Goal: Information Seeking & Learning: Find specific page/section

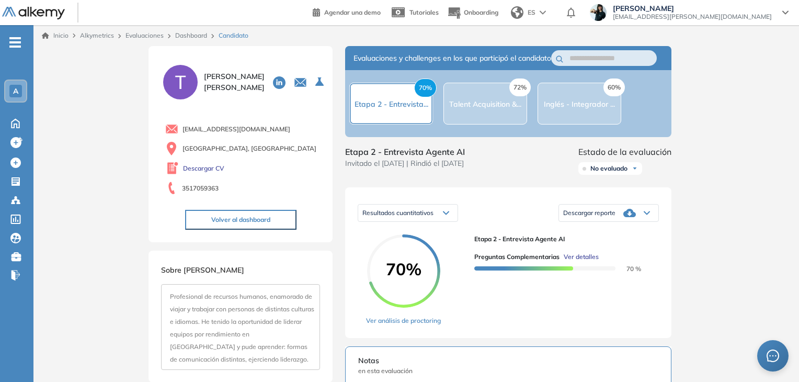
scroll to position [1917, 0]
click at [202, 35] on link "Dashboard" at bounding box center [191, 35] width 32 height 8
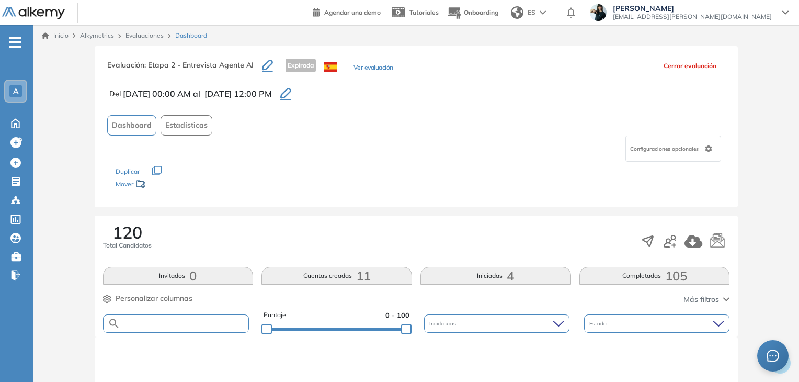
click at [153, 322] on input "text" at bounding box center [184, 323] width 129 height 8
paste input "**********"
type input "**********"
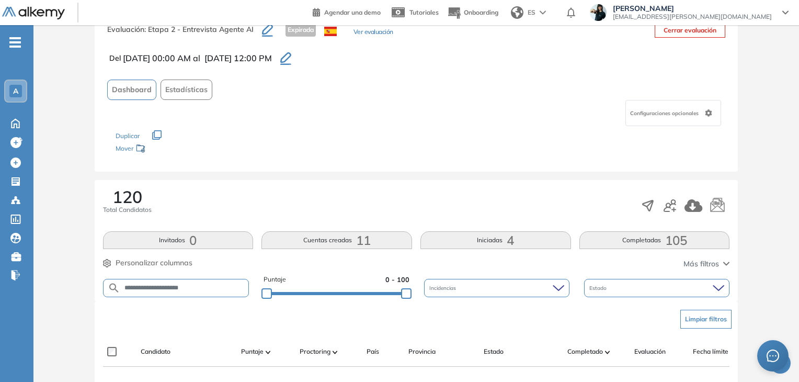
scroll to position [105, 0]
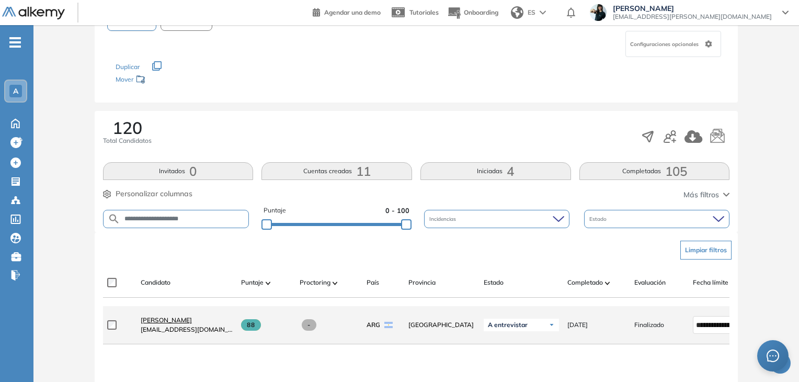
click at [158, 320] on span "[PERSON_NAME]" at bounding box center [166, 320] width 51 height 8
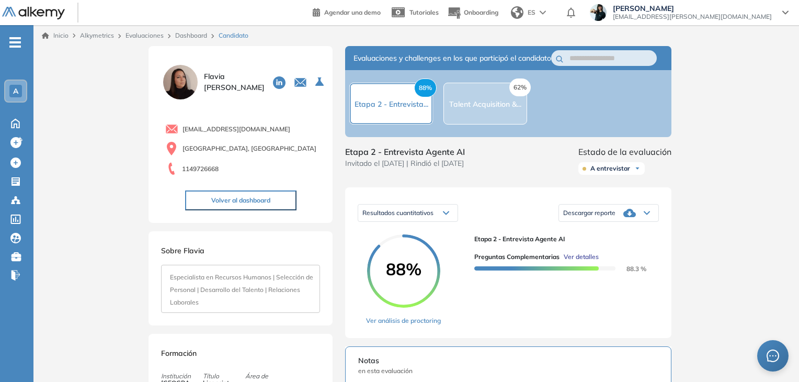
click at [580, 261] on span "Ver detalles" at bounding box center [580, 256] width 35 height 9
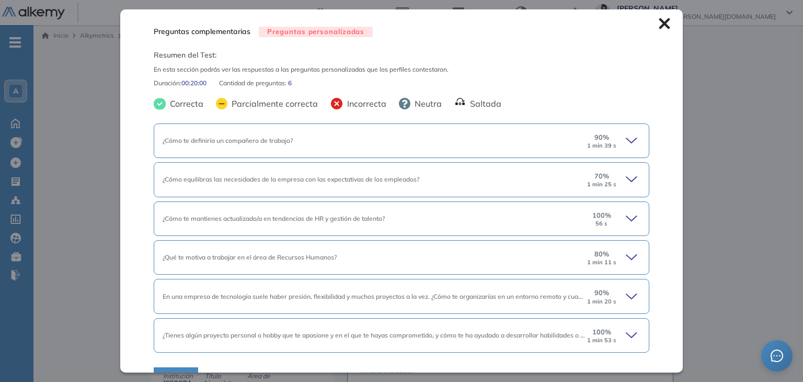
click at [626, 139] on icon at bounding box center [633, 140] width 15 height 15
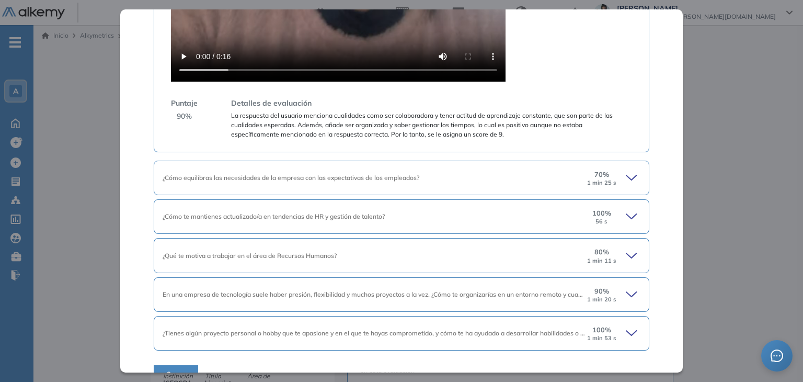
scroll to position [664, 0]
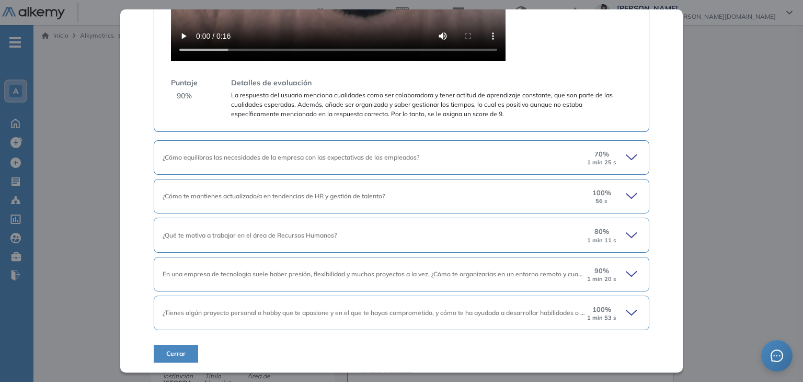
click at [626, 154] on icon at bounding box center [633, 157] width 15 height 15
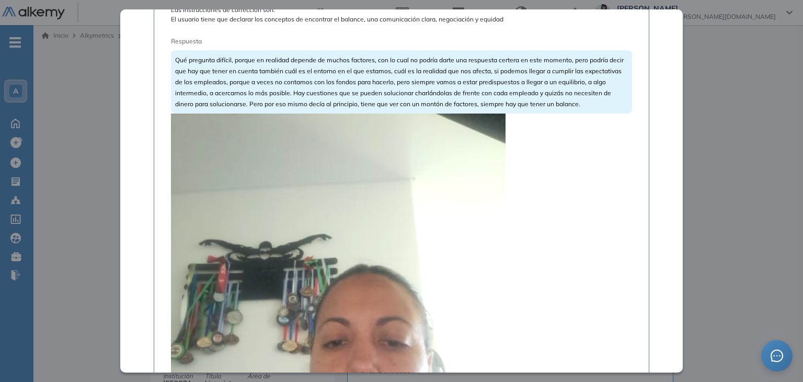
scroll to position [873, 0]
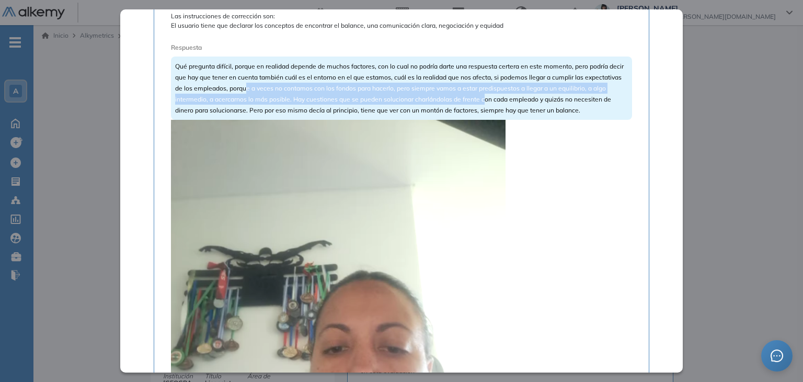
drag, startPoint x: 284, startPoint y: 86, endPoint x: 533, endPoint y: 101, distance: 248.7
click at [530, 99] on span "Qué pregunta difícil, porque en realidad depende de muchos factores, con lo cua…" at bounding box center [399, 88] width 448 height 52
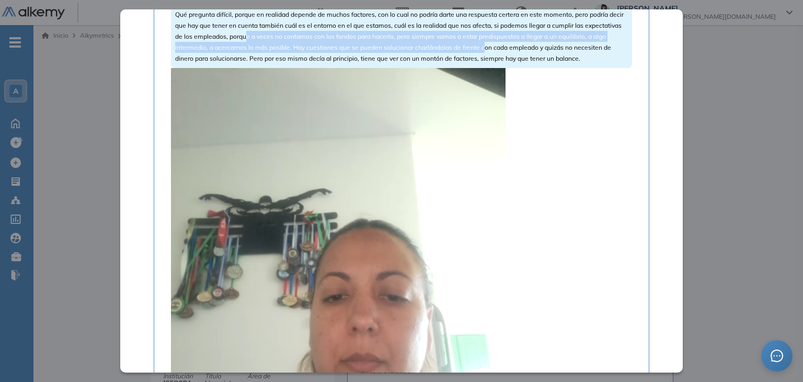
scroll to position [925, 0]
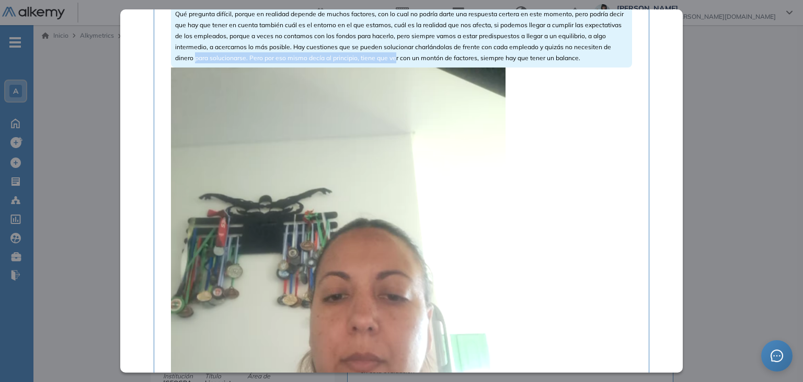
drag, startPoint x: 242, startPoint y: 53, endPoint x: 431, endPoint y: 53, distance: 188.1
click at [431, 53] on div "Qué pregunta difícil, porque en realidad depende de muchos factores, con lo cua…" at bounding box center [401, 35] width 460 height 63
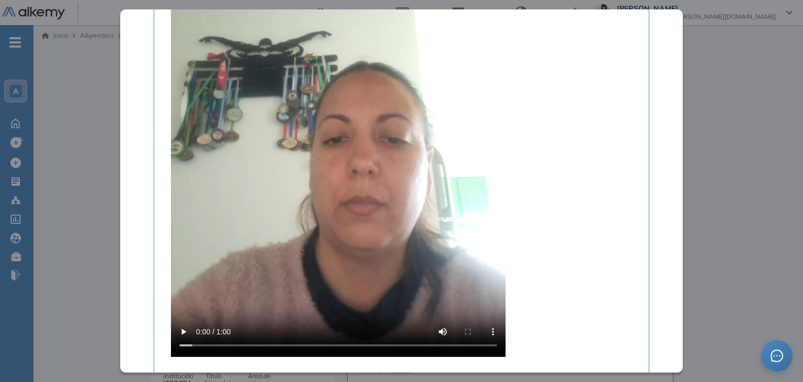
scroll to position [1338, 0]
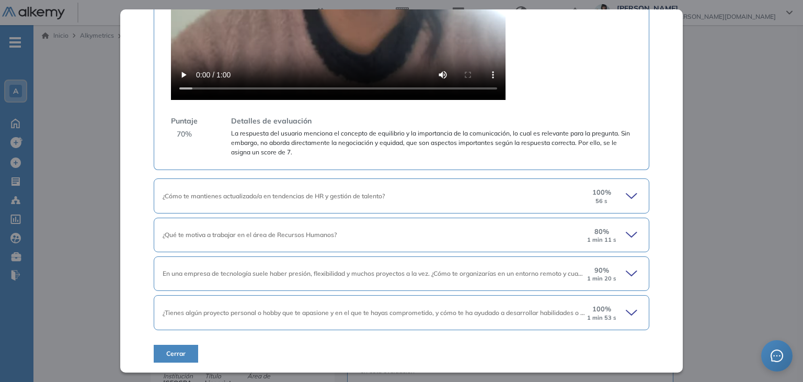
click at [626, 314] on icon at bounding box center [633, 312] width 15 height 15
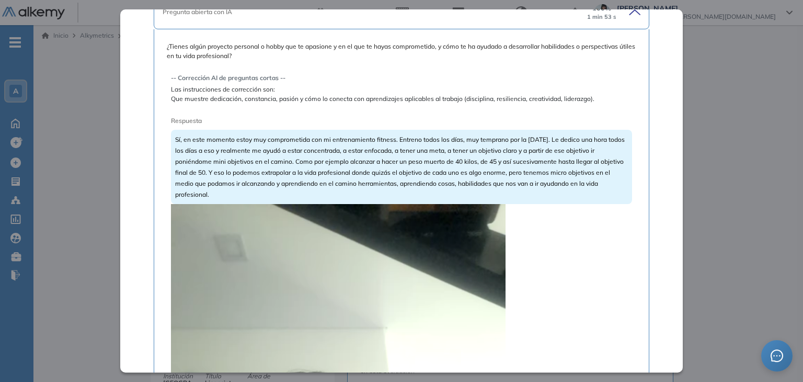
scroll to position [1652, 0]
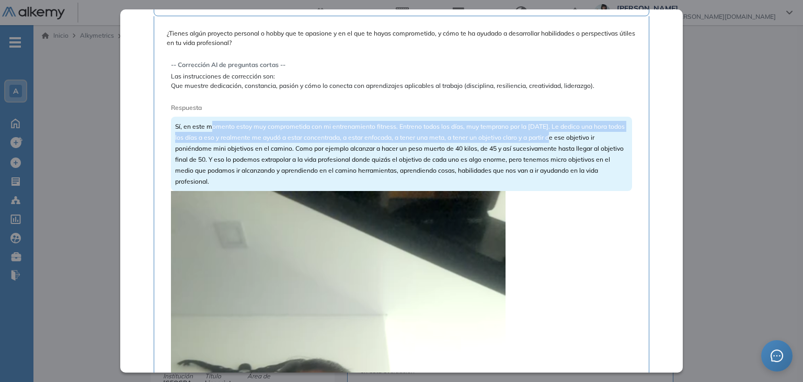
drag, startPoint x: 212, startPoint y: 129, endPoint x: 568, endPoint y: 142, distance: 356.1
click at [568, 142] on div "Sí, en este momento estoy muy comprometida con mi entrenamiento fitness. Entren…" at bounding box center [401, 154] width 460 height 74
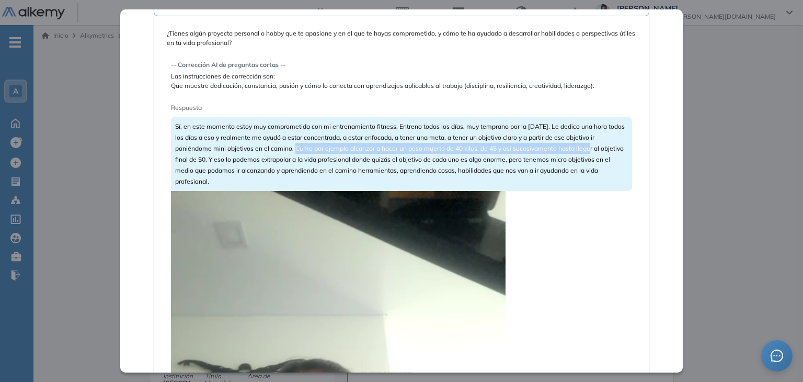
drag, startPoint x: 293, startPoint y: 145, endPoint x: 587, endPoint y: 151, distance: 293.8
click at [587, 151] on span "Sí, en este momento estoy muy comprometida con mi entrenamiento fitness. Entren…" at bounding box center [399, 153] width 449 height 63
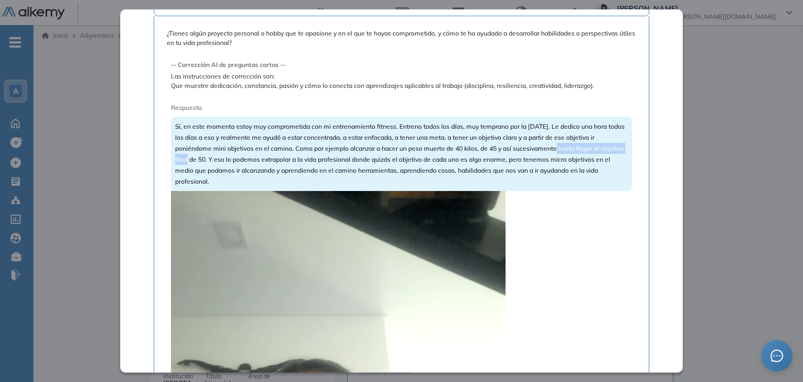
drag, startPoint x: 211, startPoint y: 157, endPoint x: 553, endPoint y: 153, distance: 342.3
click at [553, 153] on div "Sí, en este momento estoy muy comprometida con mi entrenamiento fitness. Entren…" at bounding box center [401, 154] width 460 height 74
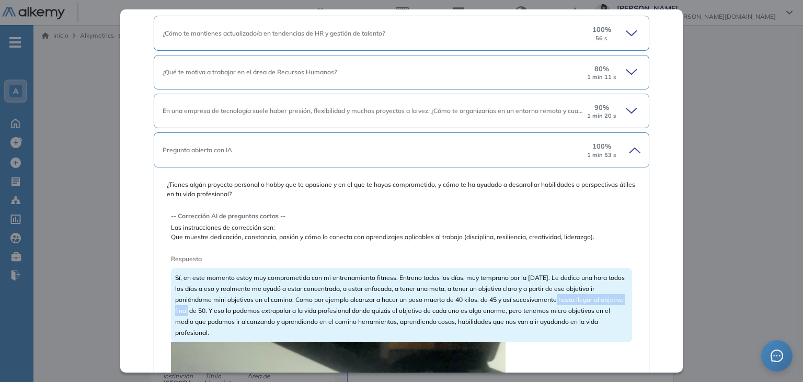
scroll to position [1495, 0]
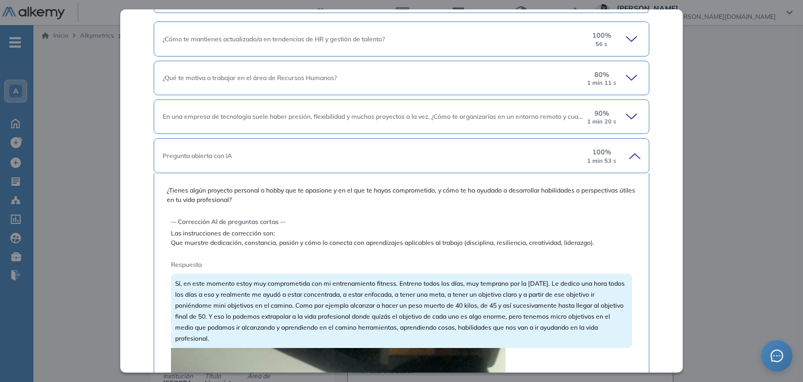
click at [617, 113] on div "90 % 1 min 20 s" at bounding box center [613, 116] width 54 height 17
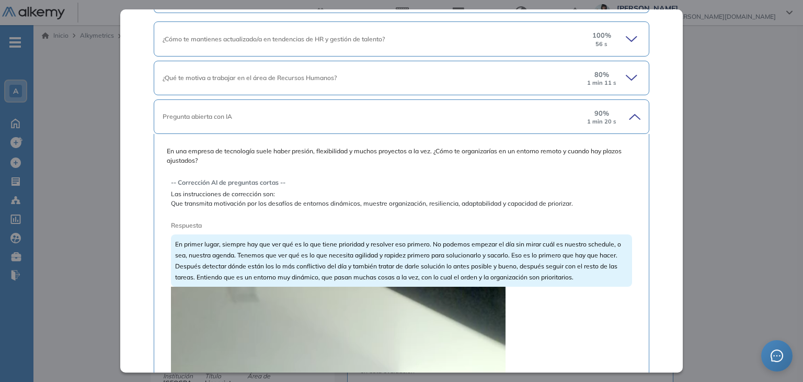
click at [626, 77] on icon at bounding box center [631, 77] width 10 height 5
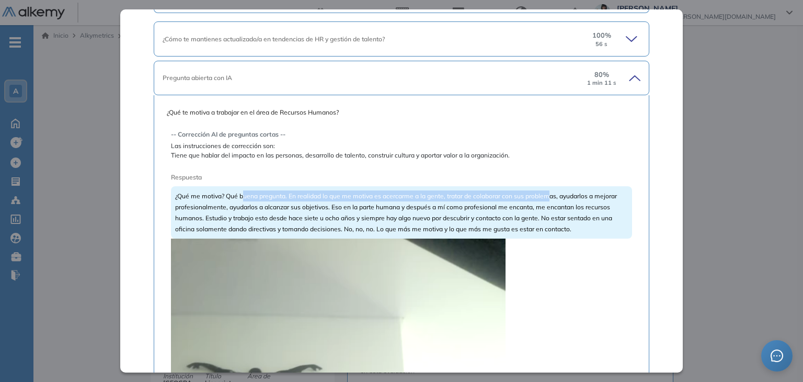
drag, startPoint x: 241, startPoint y: 195, endPoint x: 548, endPoint y: 197, distance: 306.3
click at [548, 197] on span "¿Qué me motiva? Qué buena pregunta. En realidad lo que me motiva es acercarme a…" at bounding box center [396, 212] width 442 height 41
click at [580, 204] on span "¿Qué me motiva? Qué buena pregunta. En realidad lo que me motiva es acercarme a…" at bounding box center [396, 212] width 442 height 41
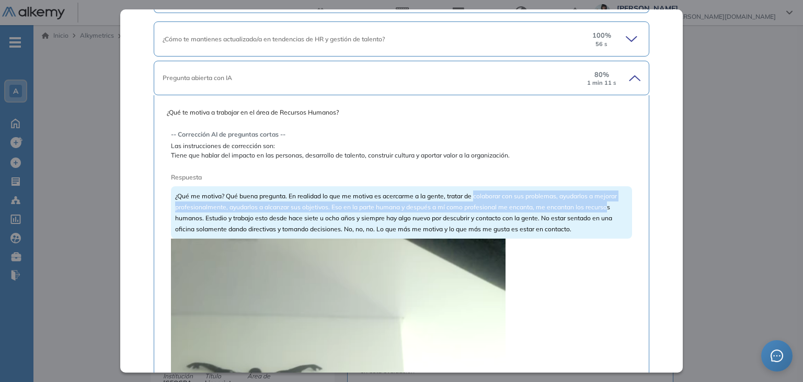
drag, startPoint x: 472, startPoint y: 197, endPoint x: 605, endPoint y: 205, distance: 133.0
click at [605, 205] on span "¿Qué me motiva? Qué buena pregunta. En realidad lo que me motiva es acercarme a…" at bounding box center [396, 212] width 442 height 41
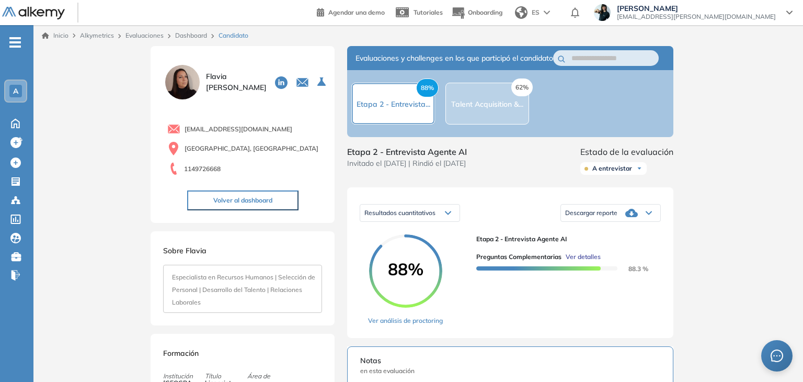
click at [726, 128] on div "Inicio Alkymetrics Evaluaciones Dashboard Candidato Preguntas complementarias P…" at bounding box center [417, 380] width 769 height 710
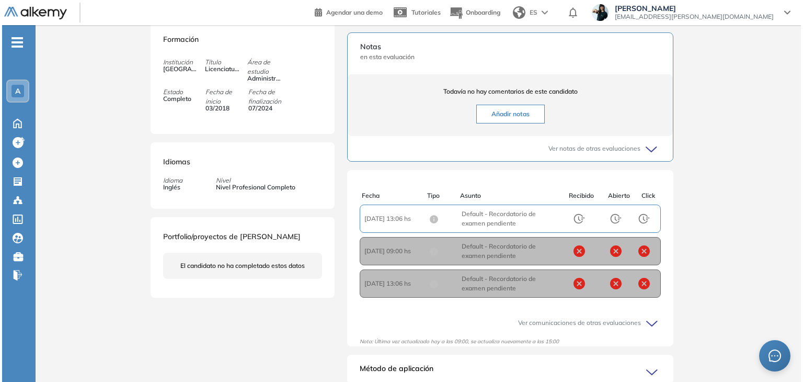
scroll to position [209, 0]
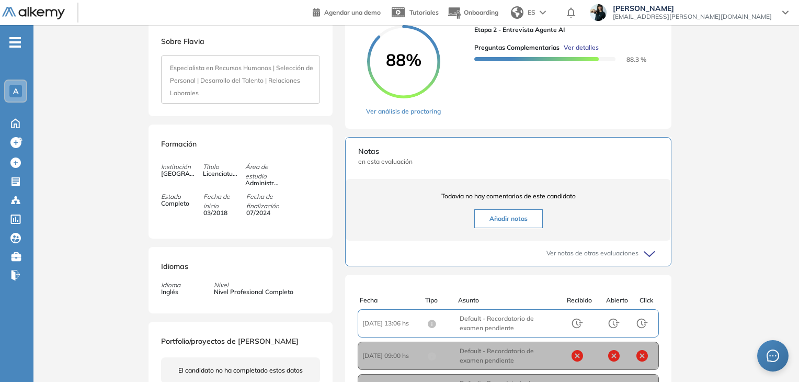
click at [589, 52] on span "Ver detalles" at bounding box center [580, 47] width 35 height 9
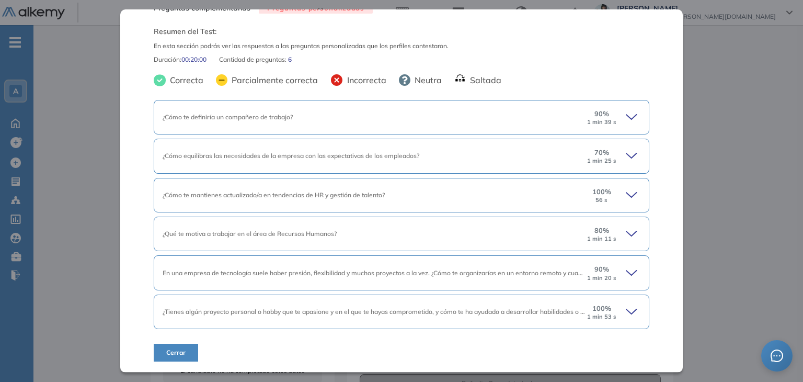
scroll to position [22, 0]
click at [626, 194] on icon at bounding box center [633, 196] width 15 height 15
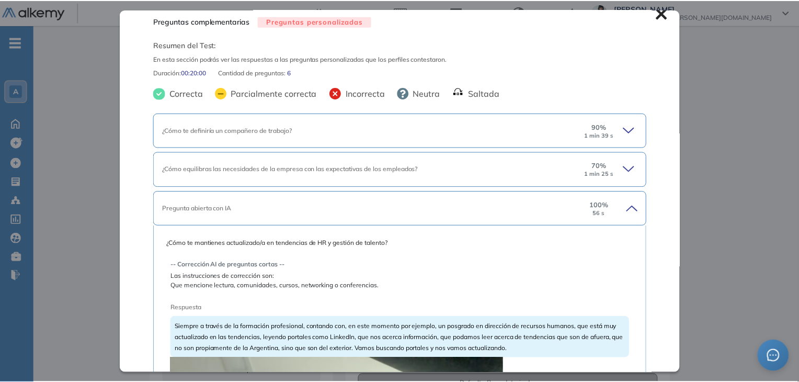
scroll to position [0, 0]
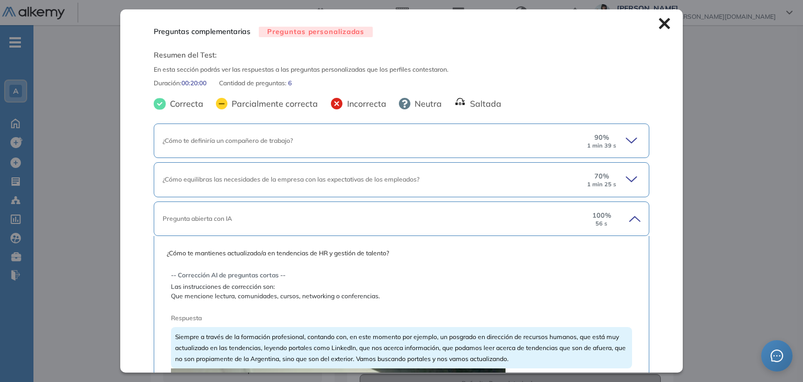
click at [719, 117] on div "Inicio Alkymetrics Evaluaciones Dashboard Candidato Preguntas complementarias P…" at bounding box center [417, 171] width 769 height 710
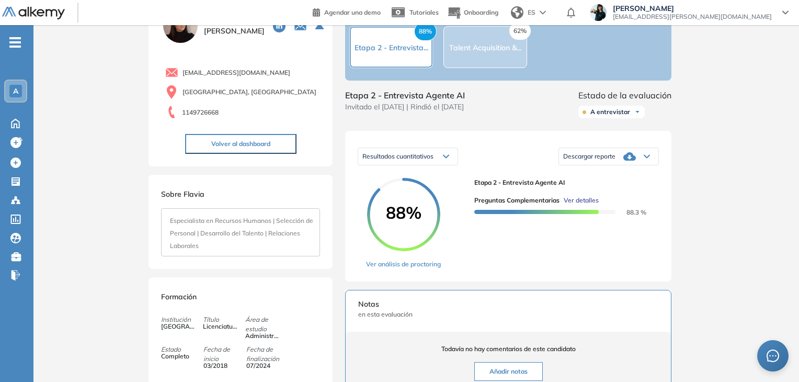
scroll to position [52, 0]
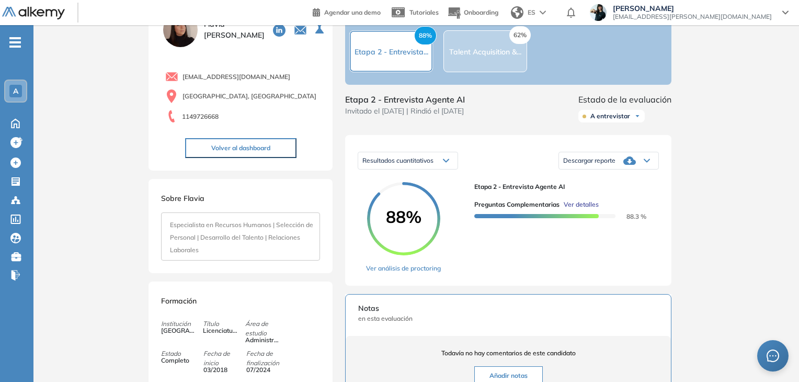
click at [230, 78] on span "[EMAIL_ADDRESS][DOMAIN_NAME]" at bounding box center [236, 76] width 108 height 9
copy div "[EMAIL_ADDRESS][DOMAIN_NAME]"
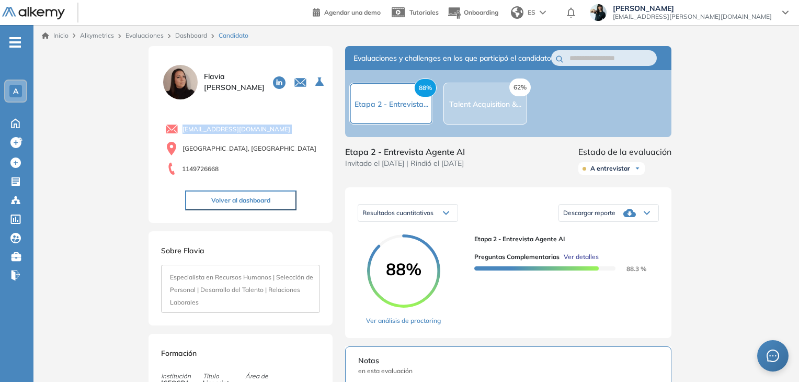
click at [197, 36] on link "Dashboard" at bounding box center [191, 35] width 32 height 8
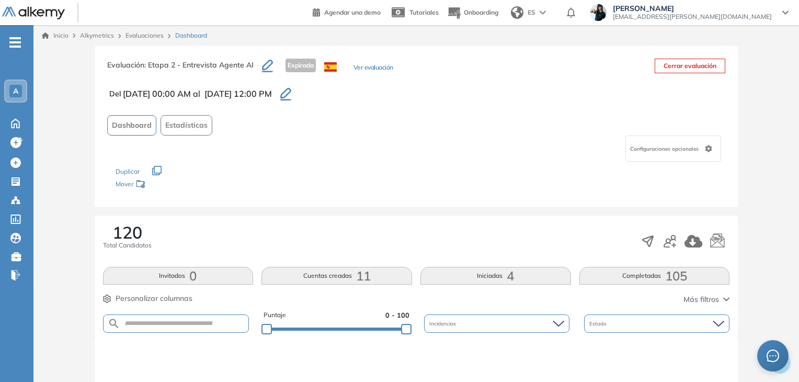
click at [132, 32] on link "Evaluaciones" at bounding box center [144, 35] width 38 height 8
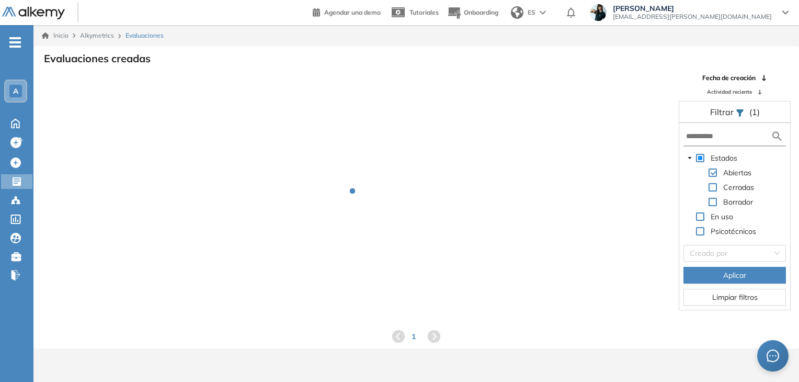
click at [715, 187] on span at bounding box center [712, 187] width 8 height 8
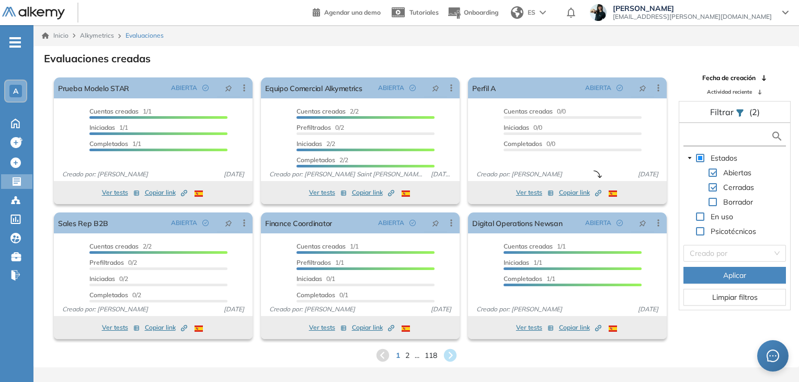
click at [712, 134] on input "text" at bounding box center [728, 136] width 85 height 11
type input "**"
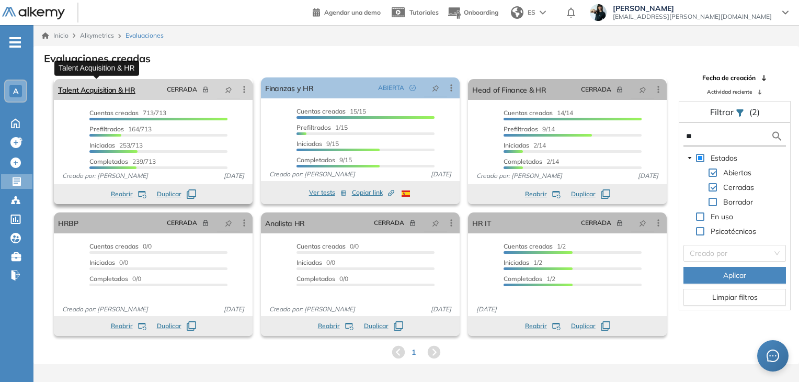
click at [115, 90] on link "Talent Acquisition & HR" at bounding box center [96, 89] width 77 height 21
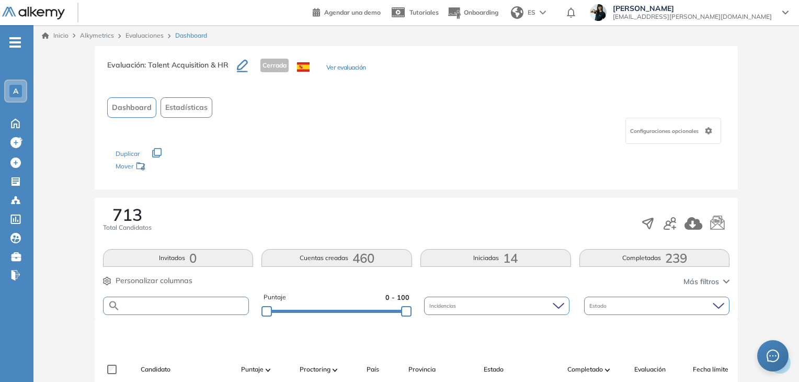
click at [161, 304] on input "text" at bounding box center [184, 306] width 129 height 8
paste input "**********"
type input "**********"
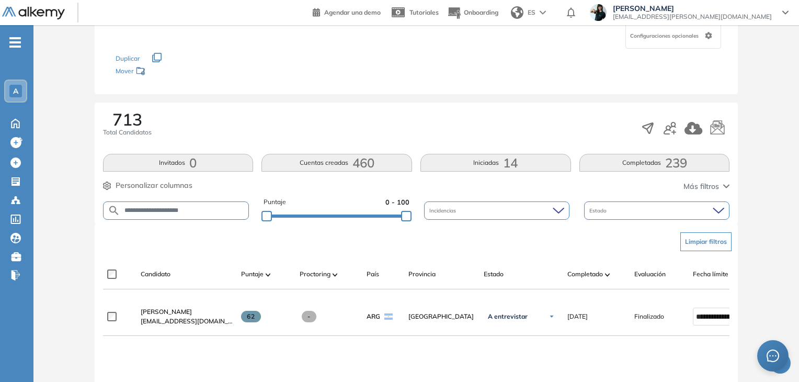
scroll to position [105, 0]
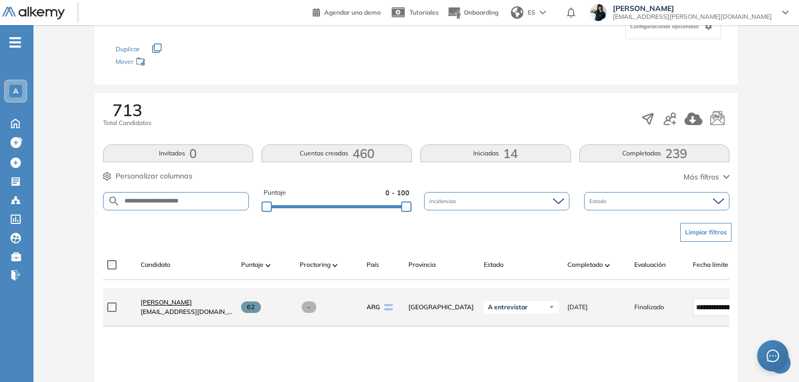
click at [165, 302] on span "[PERSON_NAME]" at bounding box center [166, 302] width 51 height 8
